Goal: Information Seeking & Learning: Learn about a topic

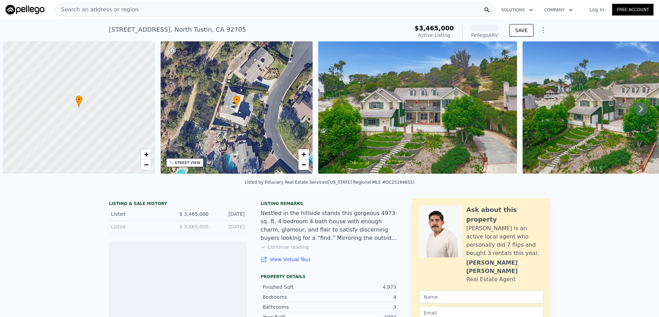
scroll to position [0, 3]
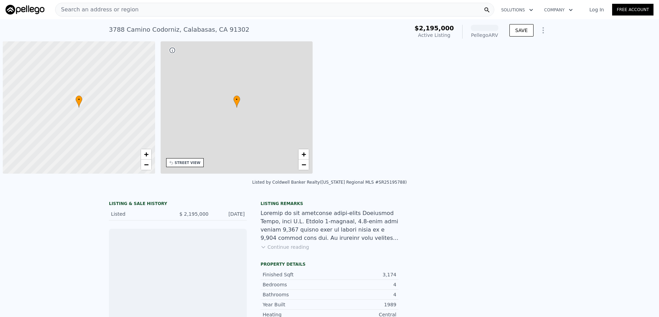
scroll to position [0, 3]
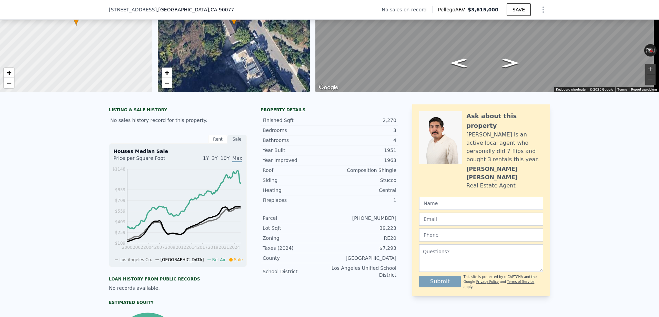
scroll to position [32, 0]
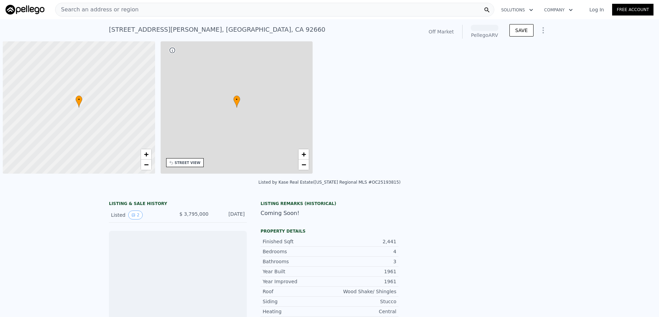
scroll to position [0, 3]
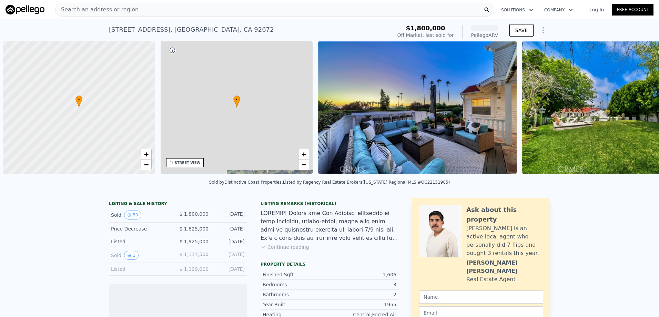
scroll to position [0, 3]
